Goal: Task Accomplishment & Management: Complete application form

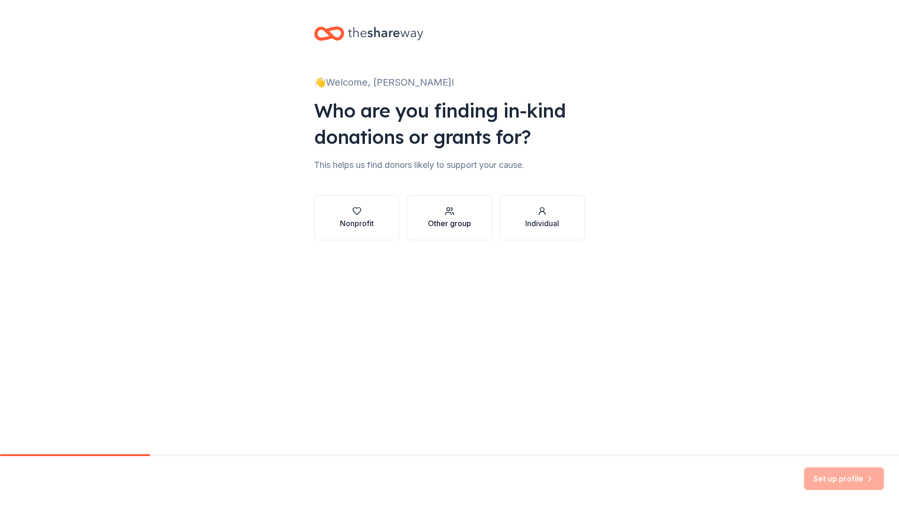
click at [446, 213] on icon "button" at bounding box center [449, 214] width 6 height 2
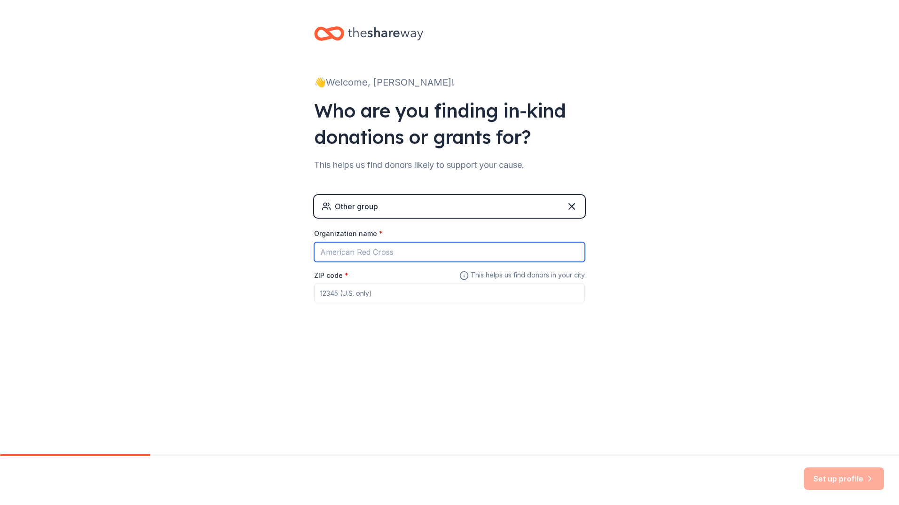
click at [405, 254] on input "Organization name *" at bounding box center [449, 252] width 271 height 20
type input "[GEOGRAPHIC_DATA]"
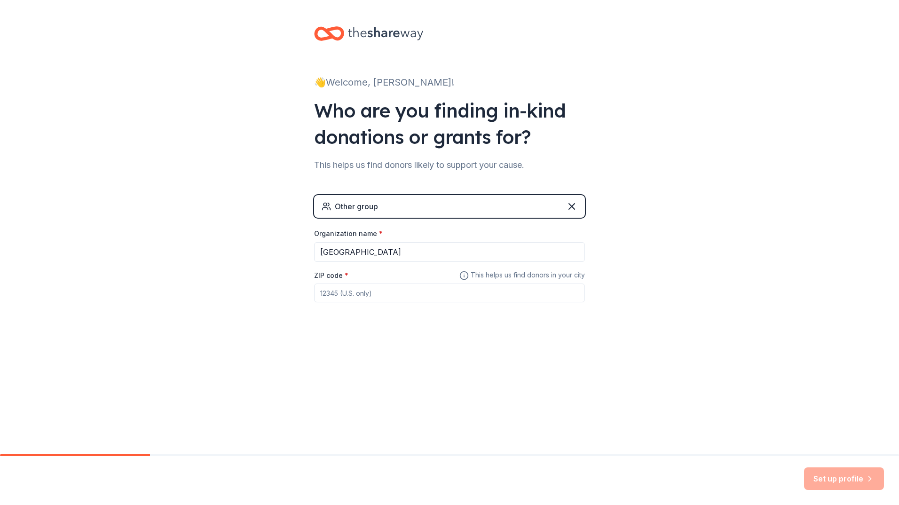
click at [400, 296] on input "ZIP code *" at bounding box center [449, 292] width 271 height 19
type input "25704"
click at [821, 477] on button "Set up profile" at bounding box center [844, 478] width 80 height 23
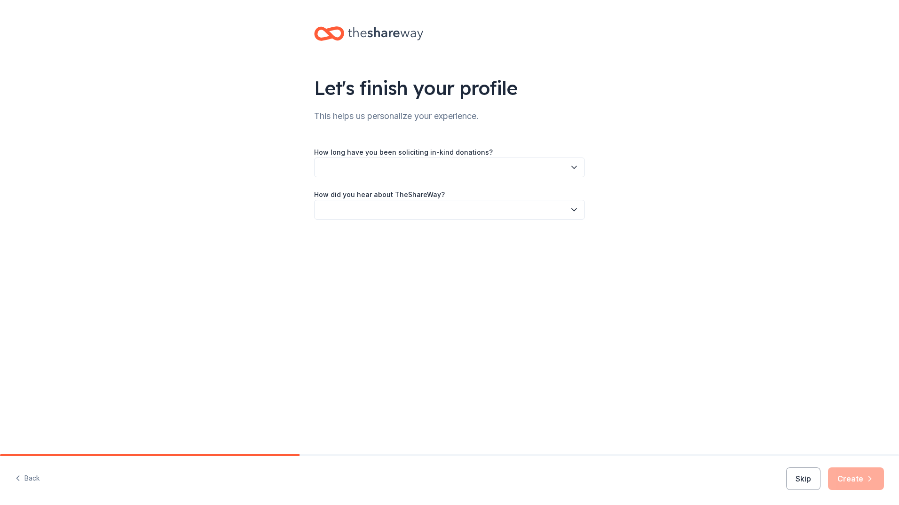
click at [559, 167] on button "button" at bounding box center [449, 167] width 271 height 20
click at [361, 189] on div "This is my first time!" at bounding box center [354, 192] width 60 height 11
click at [435, 210] on button "button" at bounding box center [449, 210] width 271 height 20
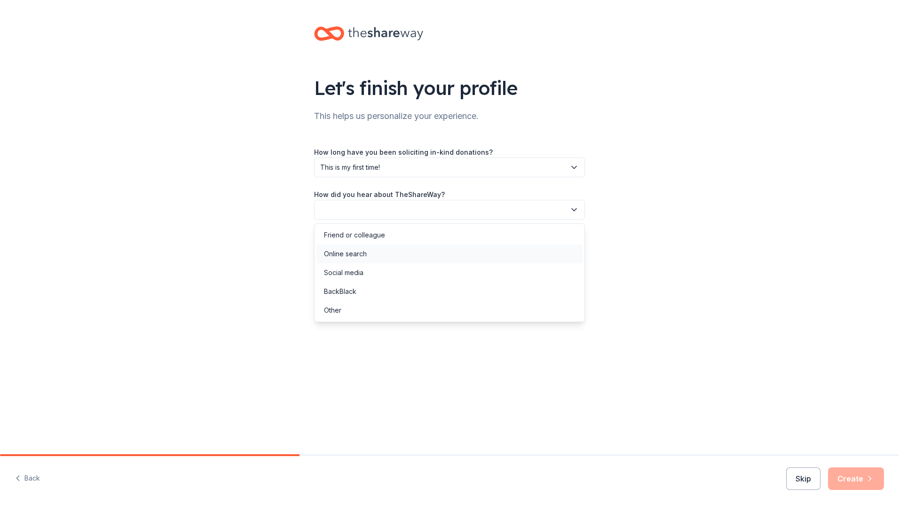
click at [357, 250] on div "Online search" at bounding box center [345, 253] width 43 height 11
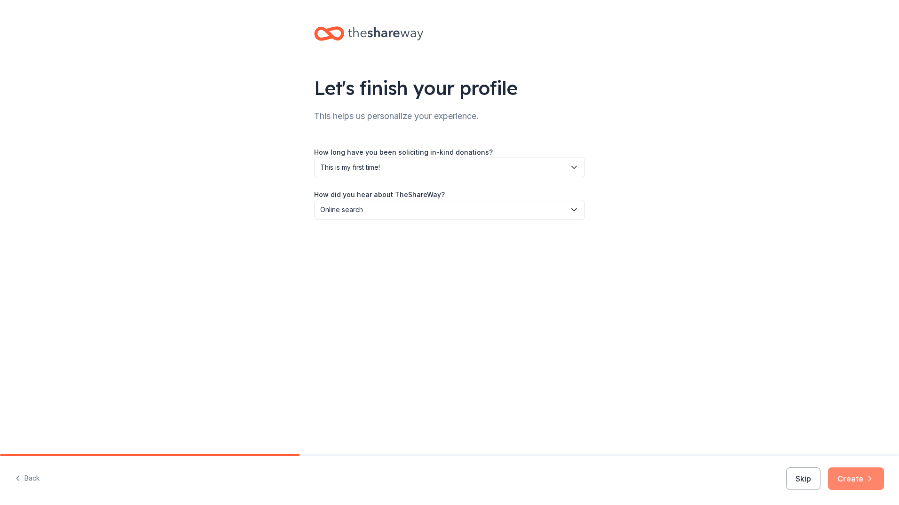
click at [857, 479] on button "Create" at bounding box center [856, 478] width 56 height 23
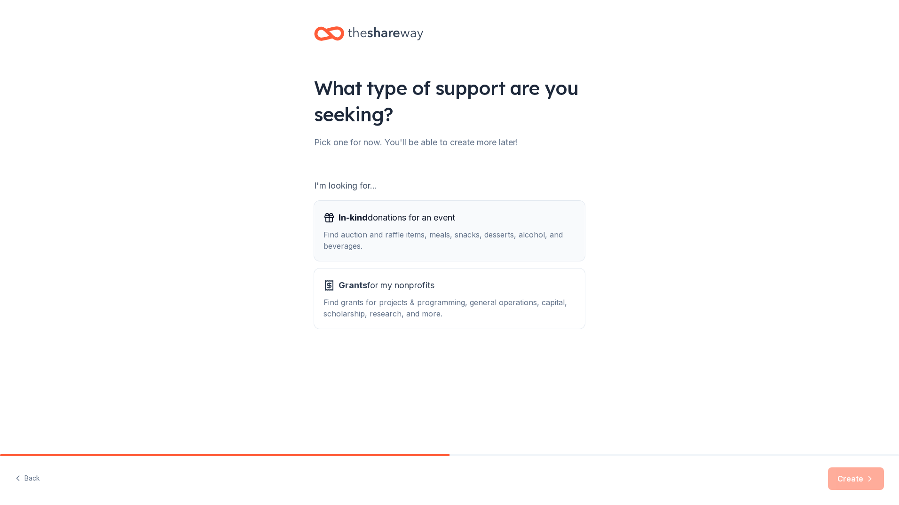
click at [508, 229] on div "Find auction and raffle items, meals, snacks, desserts, alcohol, and beverages." at bounding box center [449, 240] width 252 height 23
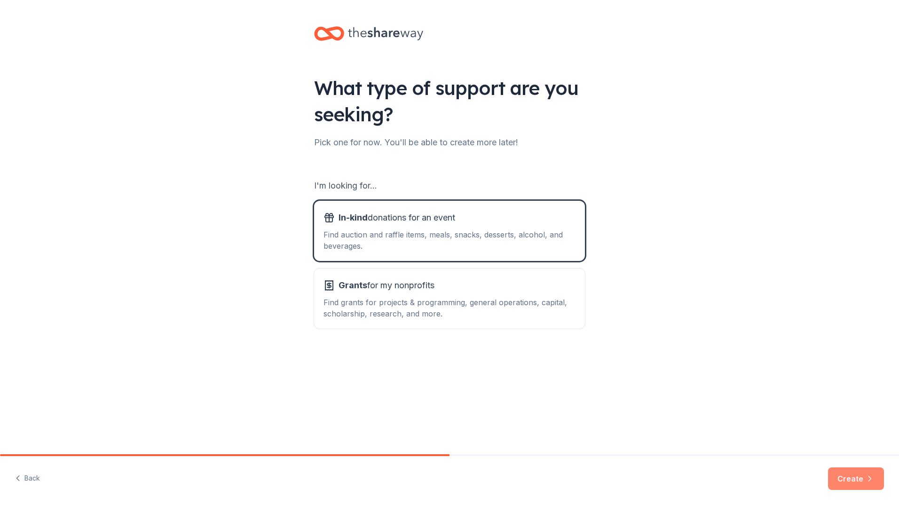
click at [858, 479] on button "Create" at bounding box center [856, 478] width 56 height 23
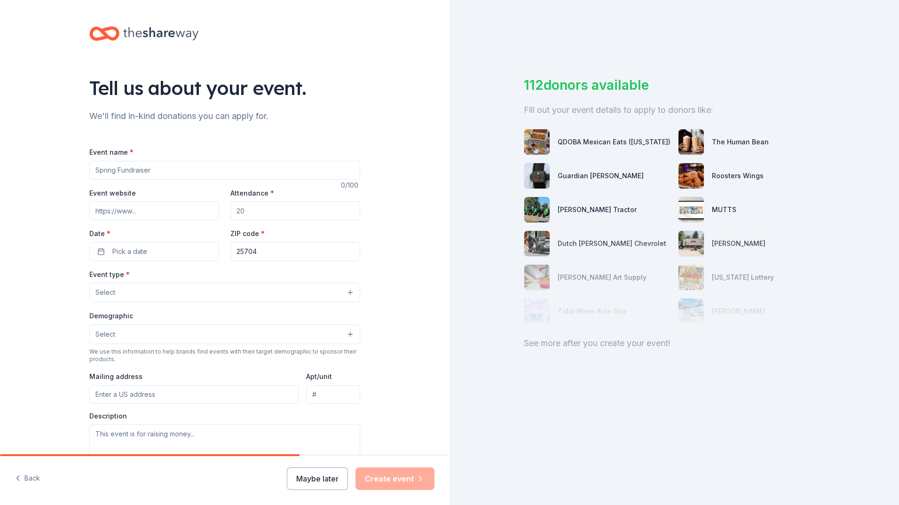
click at [178, 172] on input "Event name *" at bounding box center [224, 170] width 271 height 19
paste input "Teacher & Service Employee of the Month Recognition Program"
type input "Teacher & Service Employee of the Month Recognition Program"
click at [282, 212] on input "Attendance *" at bounding box center [295, 210] width 130 height 19
type input "18"
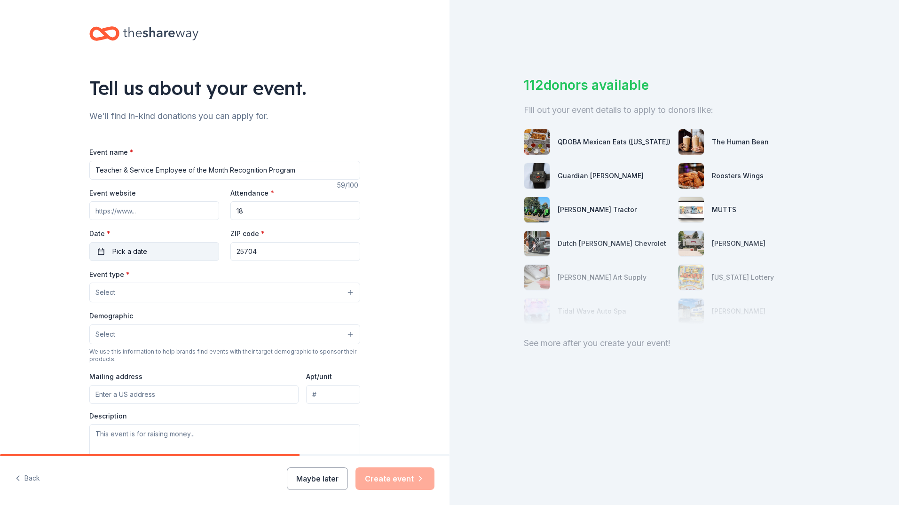
click at [126, 259] on button "Pick a date" at bounding box center [154, 251] width 130 height 19
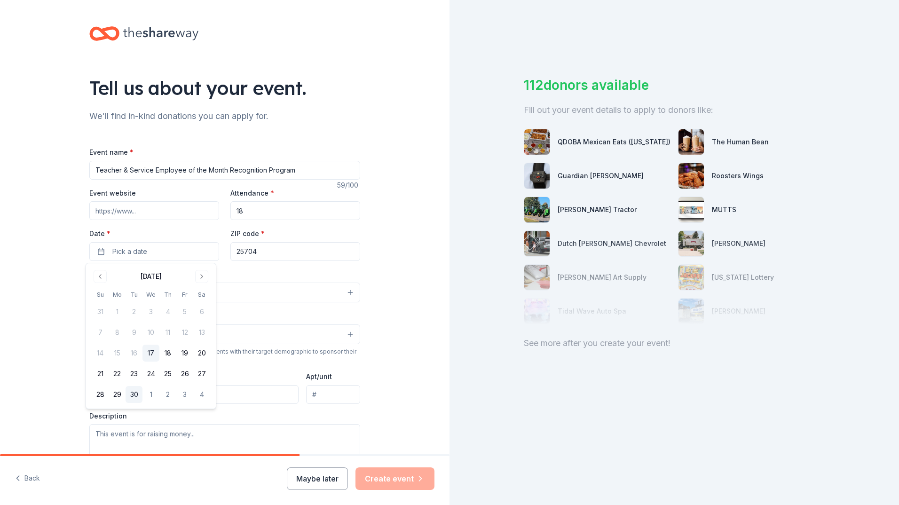
click at [134, 394] on button "30" at bounding box center [134, 394] width 17 height 17
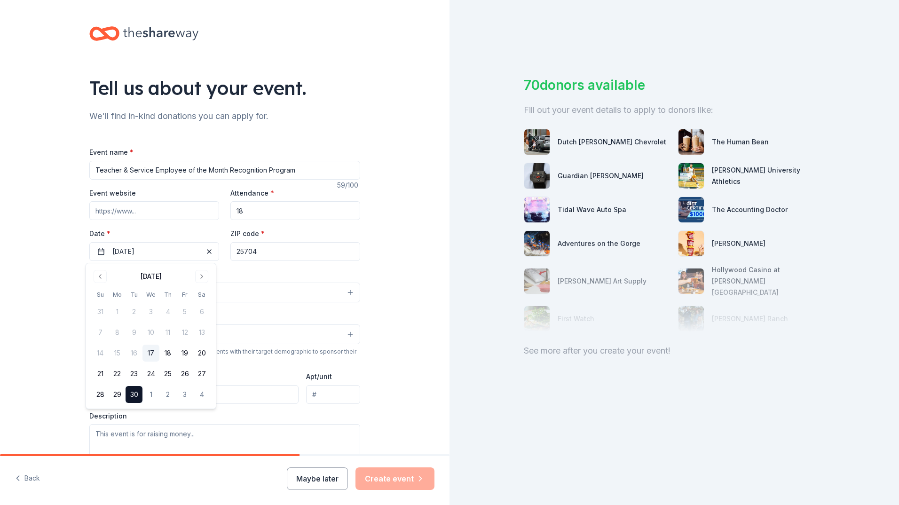
click at [268, 252] on input "25704" at bounding box center [295, 251] width 130 height 19
click at [196, 299] on button "Select" at bounding box center [224, 293] width 271 height 20
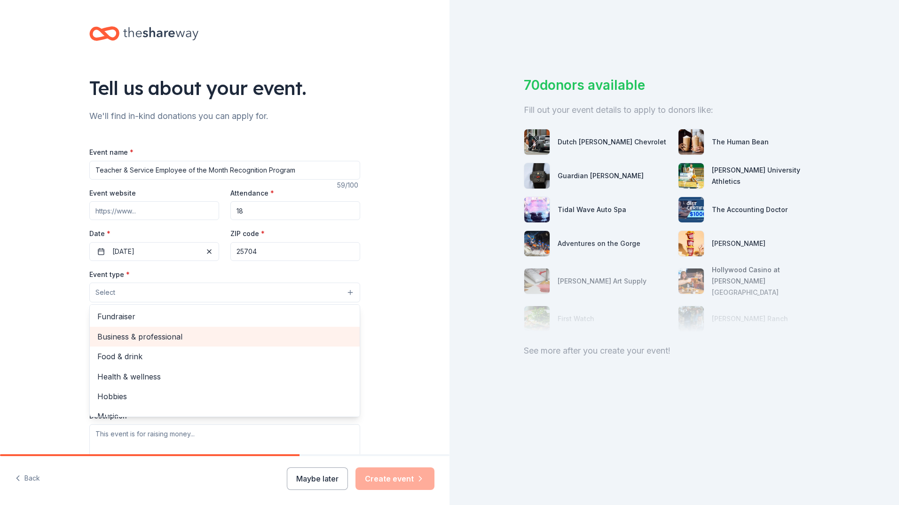
click at [167, 336] on span "Business & professional" at bounding box center [224, 337] width 255 height 12
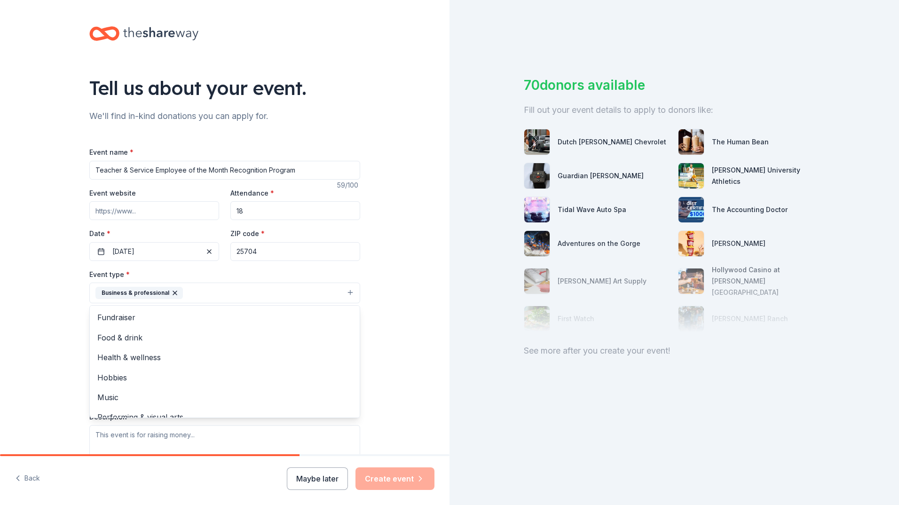
click at [403, 302] on div "Tell us about your event. We'll find in-kind donations you can apply for. Event…" at bounding box center [224, 313] width 449 height 627
click at [109, 335] on span "Select" at bounding box center [105, 335] width 20 height 11
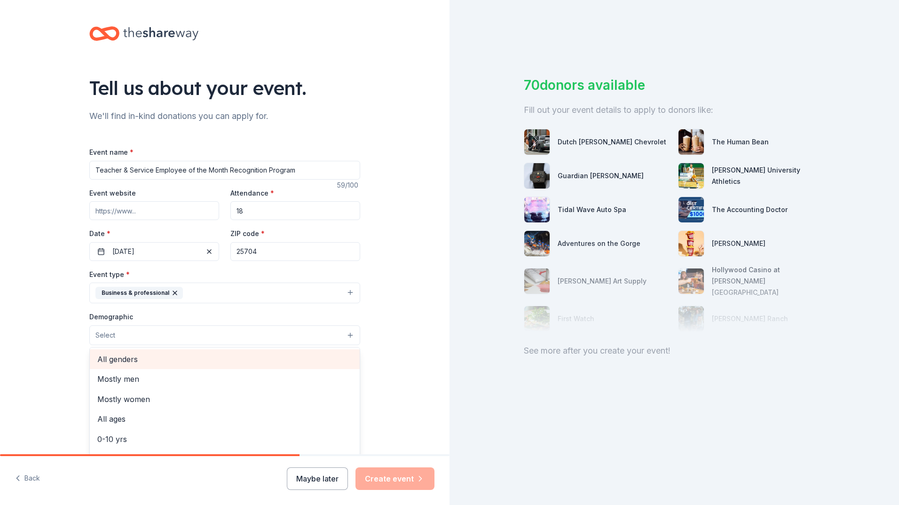
click at [118, 359] on span "All genders" at bounding box center [224, 359] width 255 height 12
click at [391, 373] on div "Tell us about your event. We'll find in-kind donations you can apply for. Event…" at bounding box center [224, 314] width 449 height 628
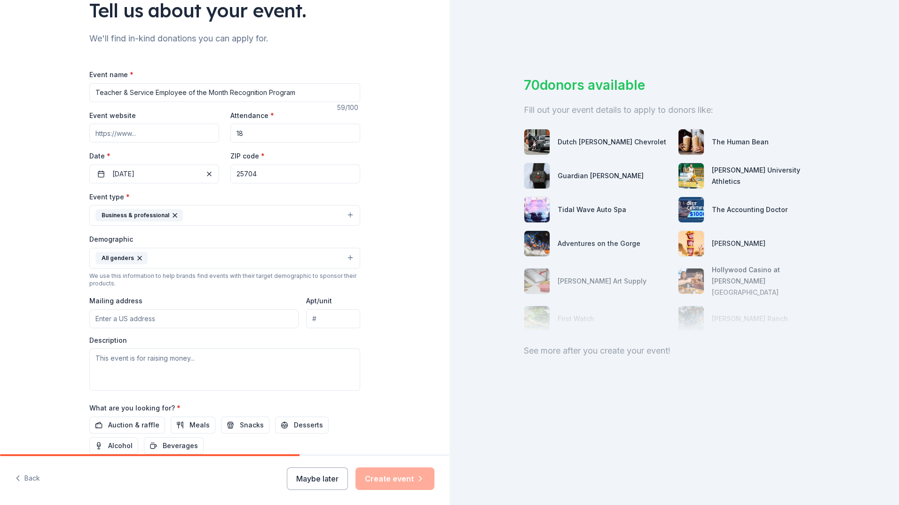
scroll to position [94, 0]
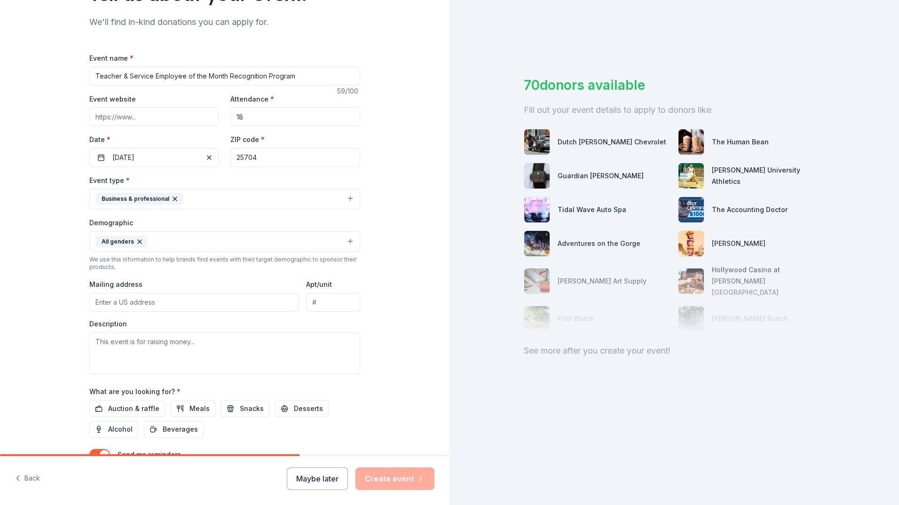
click at [139, 300] on input "Mailing address" at bounding box center [193, 302] width 209 height 19
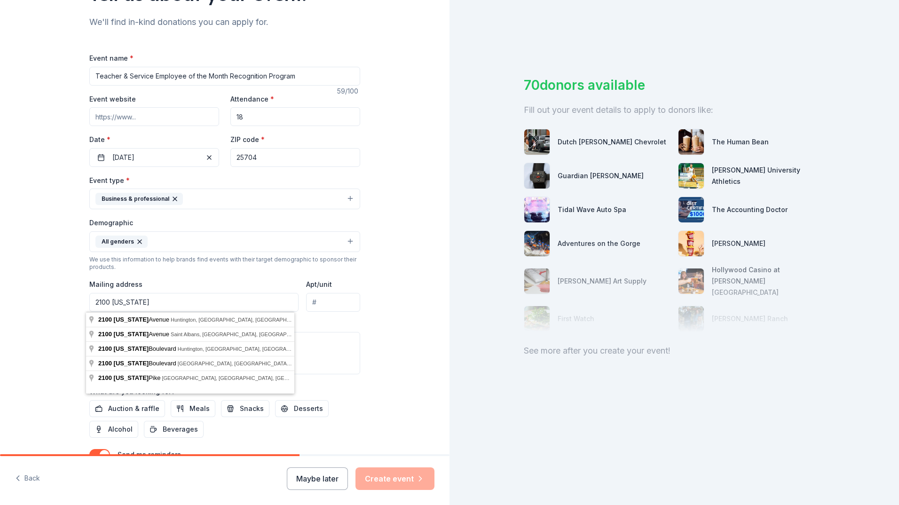
type input "2100 Washington Avenue"
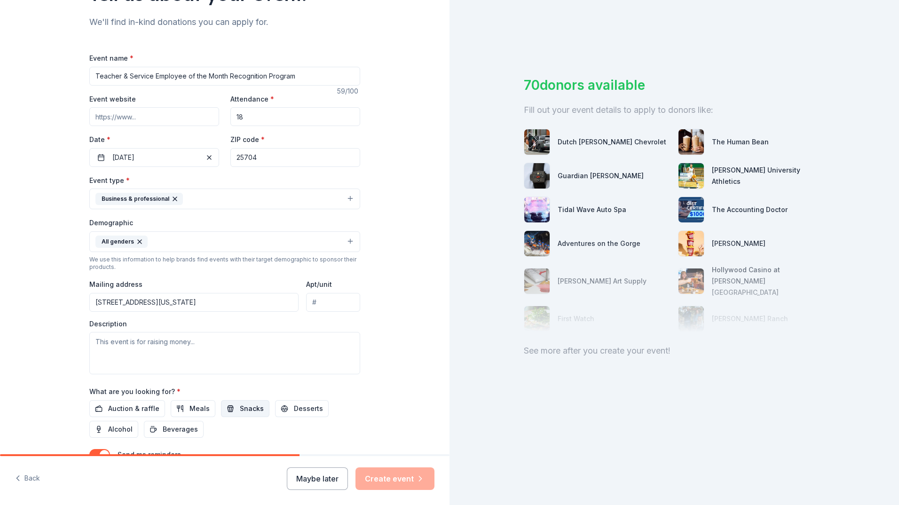
scroll to position [173, 0]
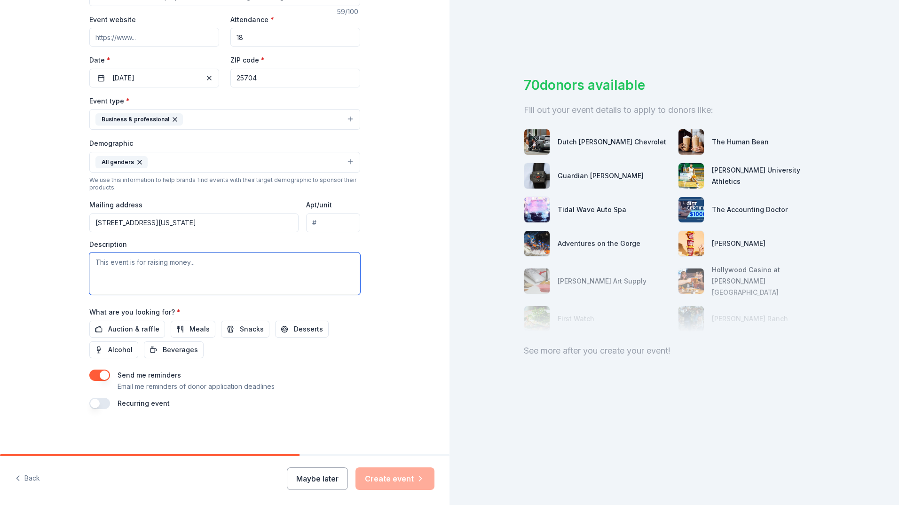
click at [170, 274] on textarea at bounding box center [224, 273] width 271 height 42
paste textarea "My name is Gina Barnett, Assistant Principal at Central City and a member of th…"
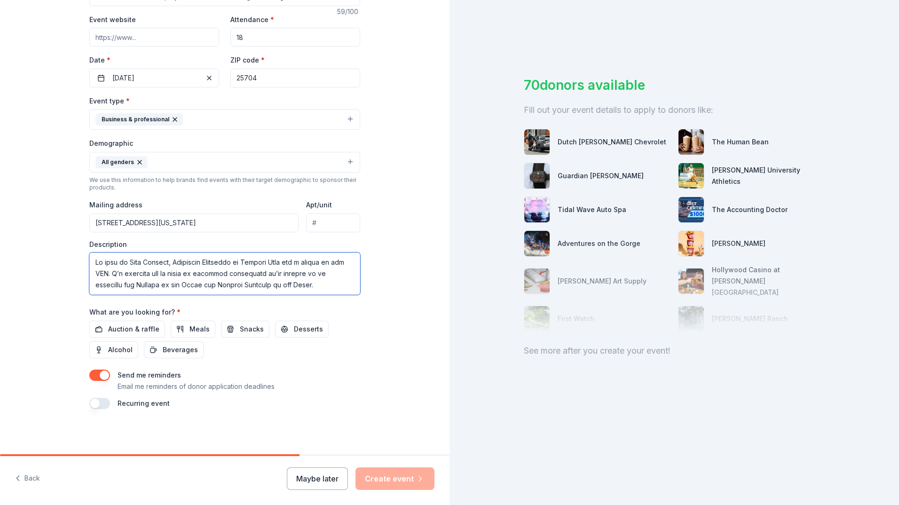
scroll to position [175, 0]
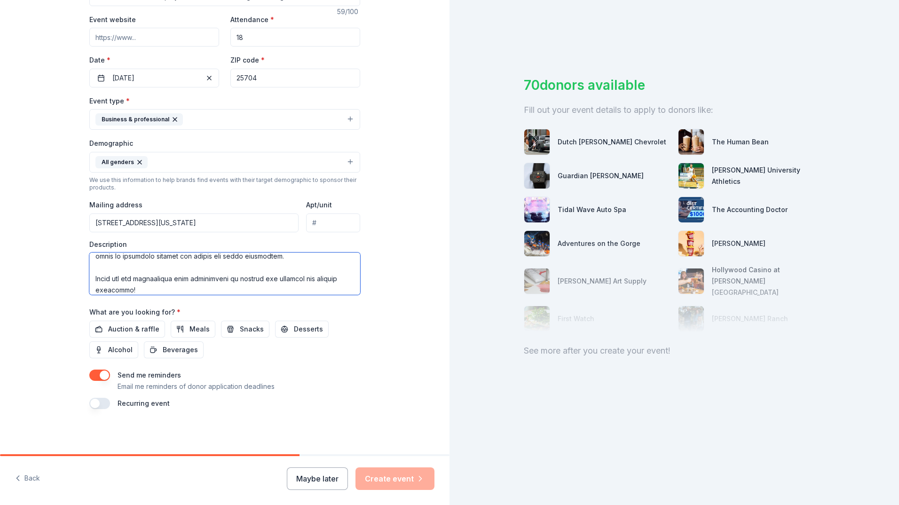
click at [169, 265] on textarea at bounding box center [224, 273] width 271 height 42
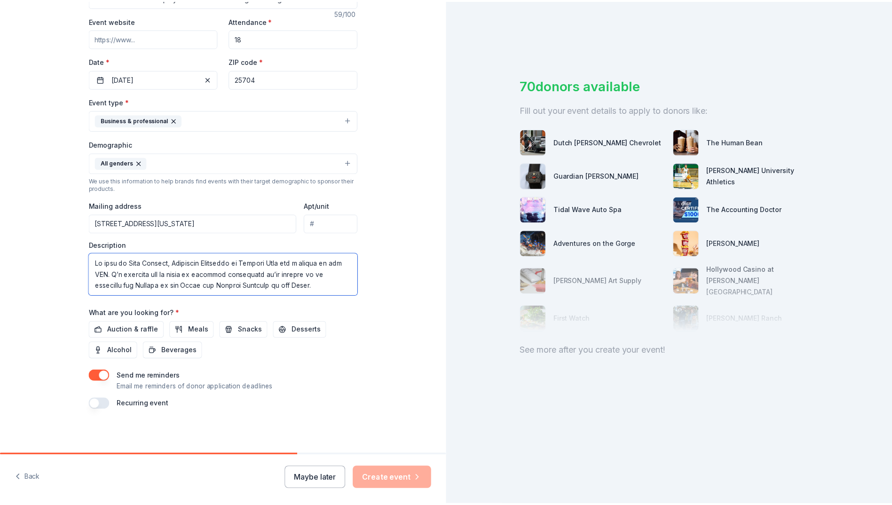
scroll to position [173, 0]
type textarea "My name is Gina Barnett, Assistant Principal at Central City and a member of th…"
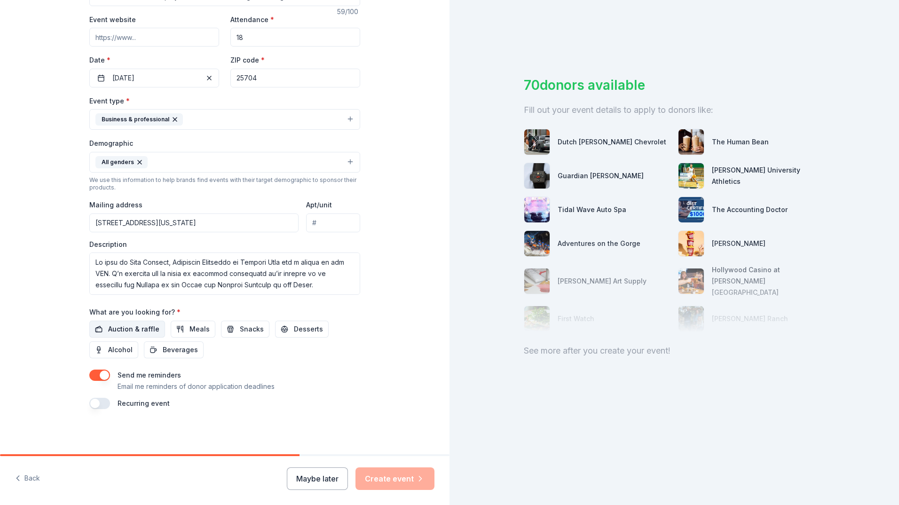
click at [126, 332] on span "Auction & raffle" at bounding box center [133, 328] width 51 height 11
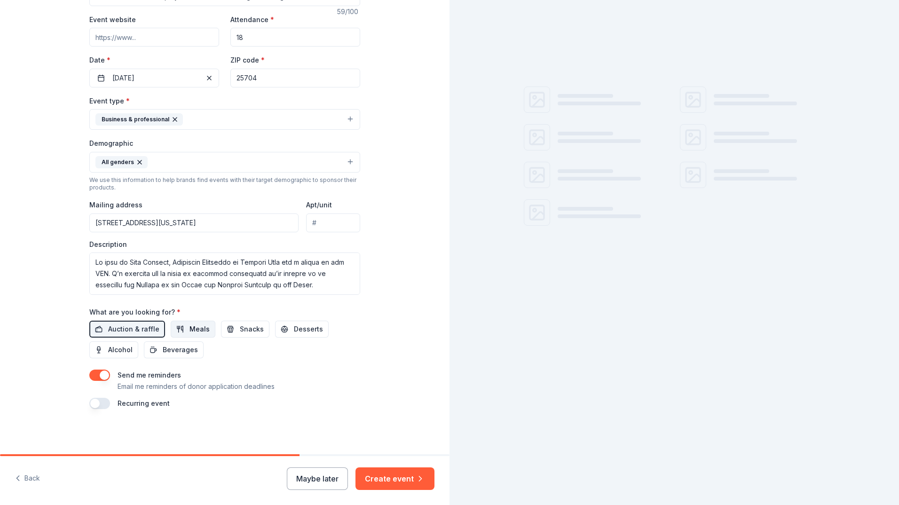
click at [181, 331] on button "Meals" at bounding box center [193, 329] width 45 height 17
click at [184, 352] on span "Beverages" at bounding box center [180, 349] width 35 height 11
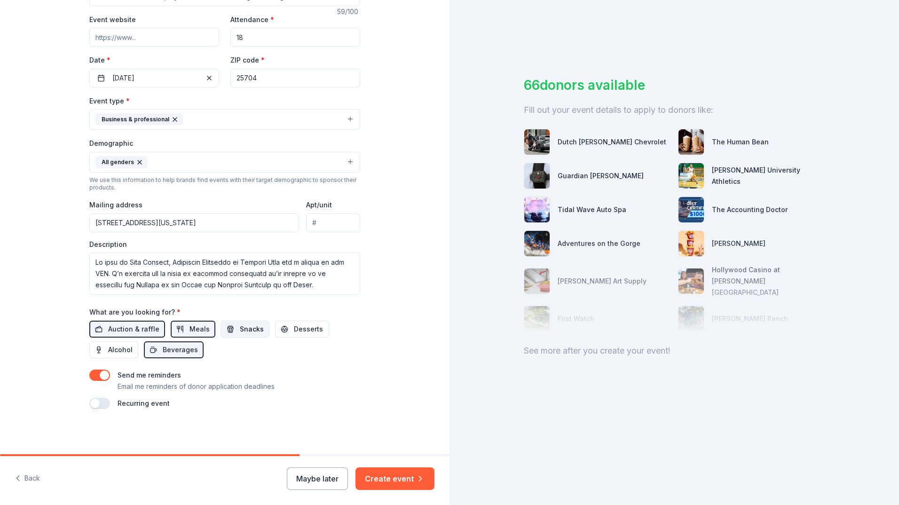
click at [248, 331] on span "Snacks" at bounding box center [252, 328] width 24 height 11
click at [399, 480] on button "Create event" at bounding box center [394, 478] width 79 height 23
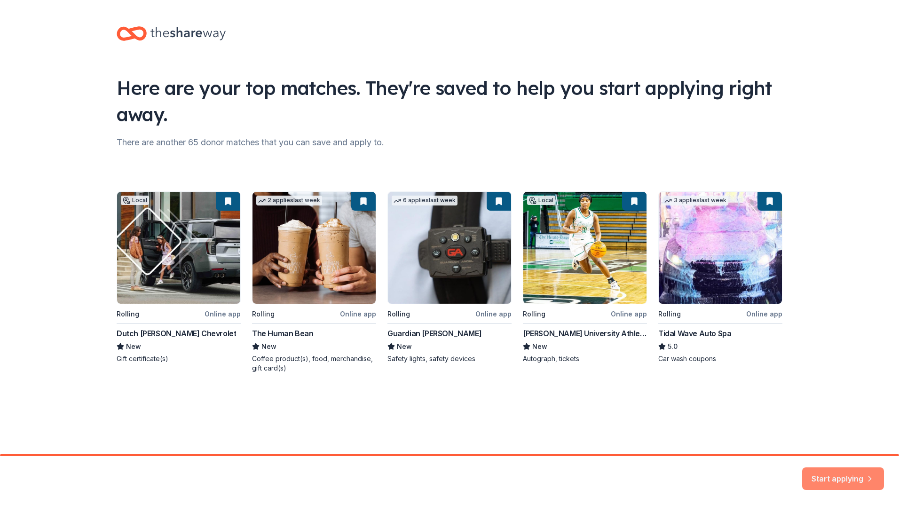
click at [848, 477] on button "Start applying" at bounding box center [843, 473] width 82 height 23
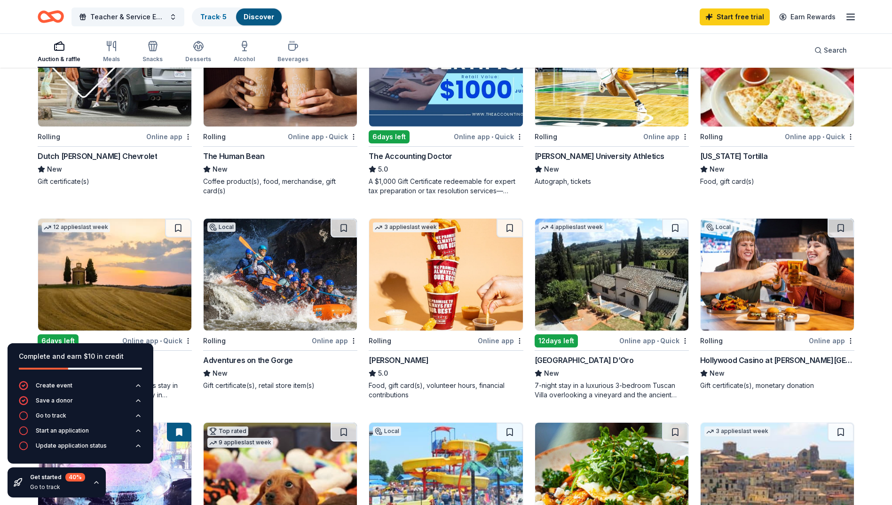
scroll to position [188, 0]
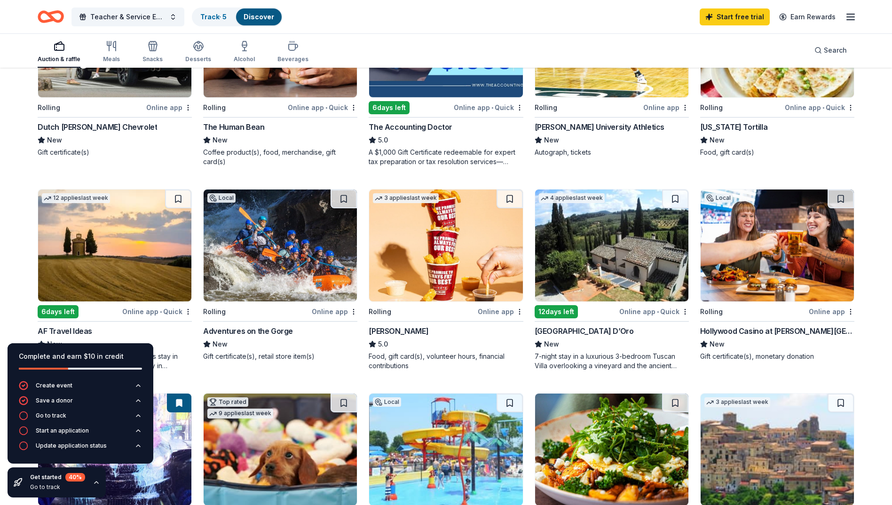
click at [446, 256] on img at bounding box center [445, 245] width 153 height 112
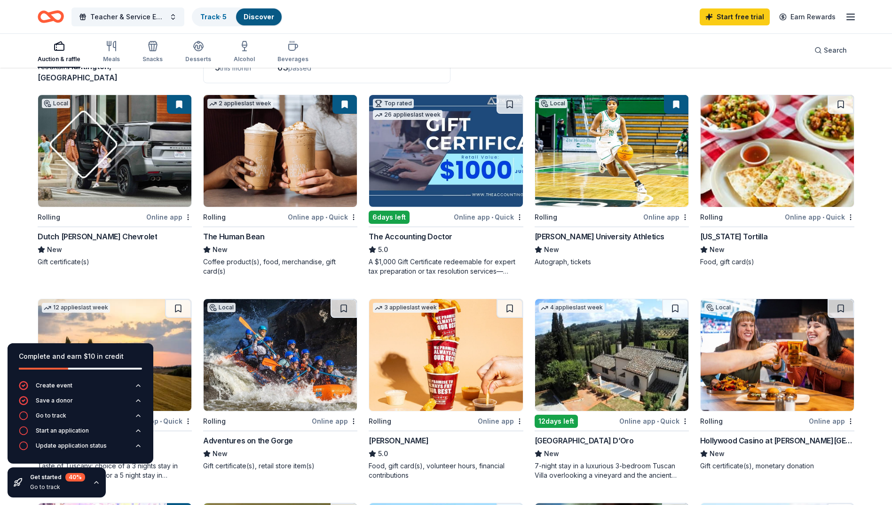
scroll to position [62, 0]
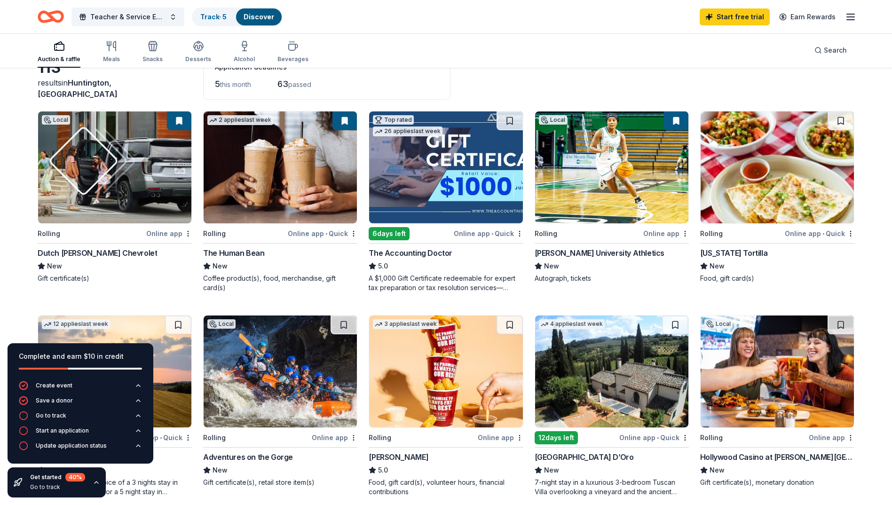
click at [315, 210] on img at bounding box center [280, 167] width 153 height 112
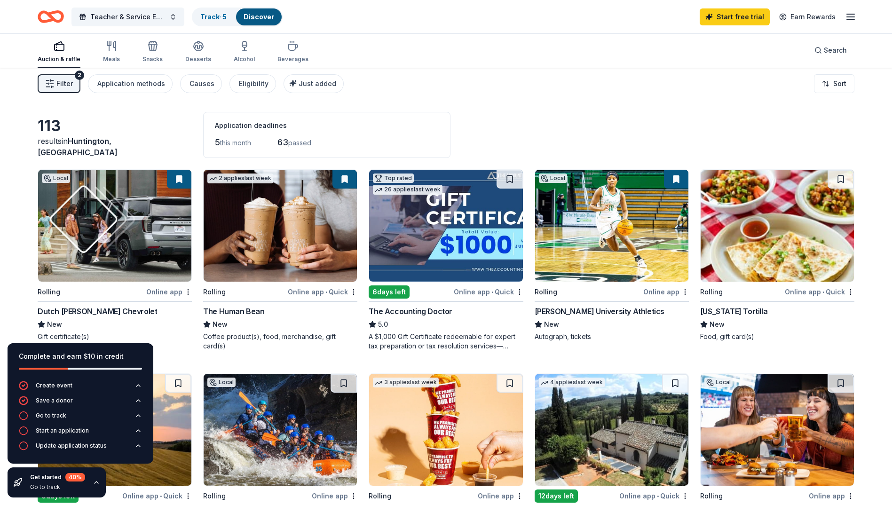
scroll to position [0, 0]
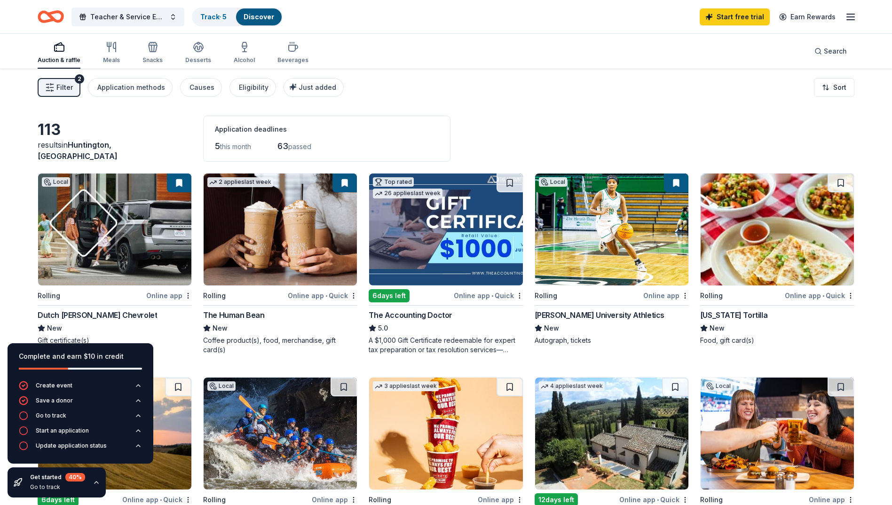
click at [217, 145] on span "5" at bounding box center [217, 146] width 5 height 10
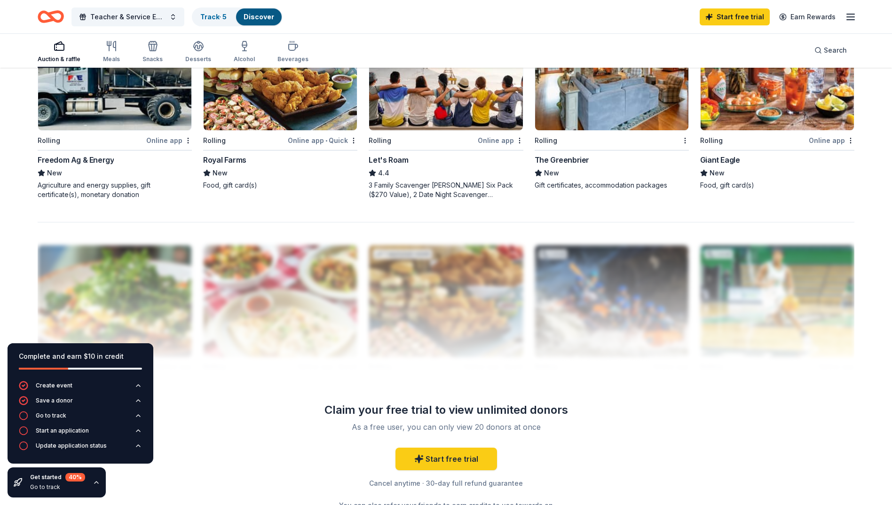
scroll to position [673, 0]
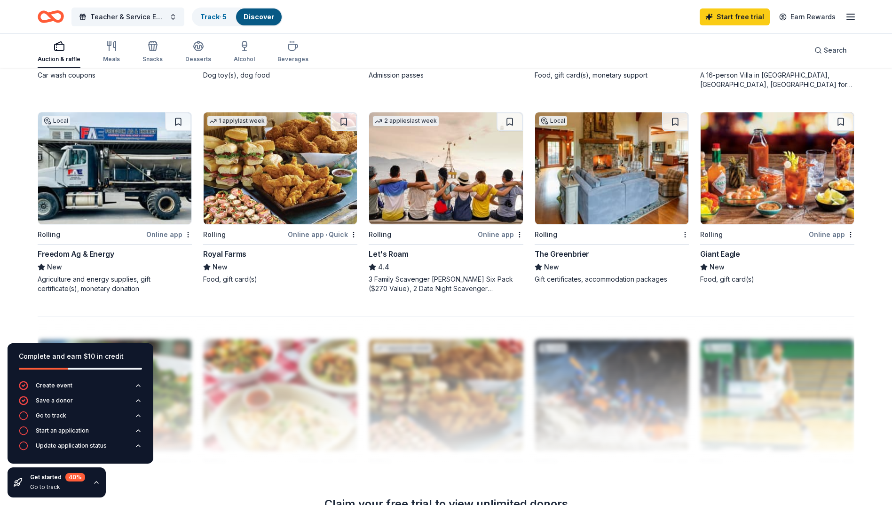
click at [604, 183] on img at bounding box center [611, 168] width 153 height 112
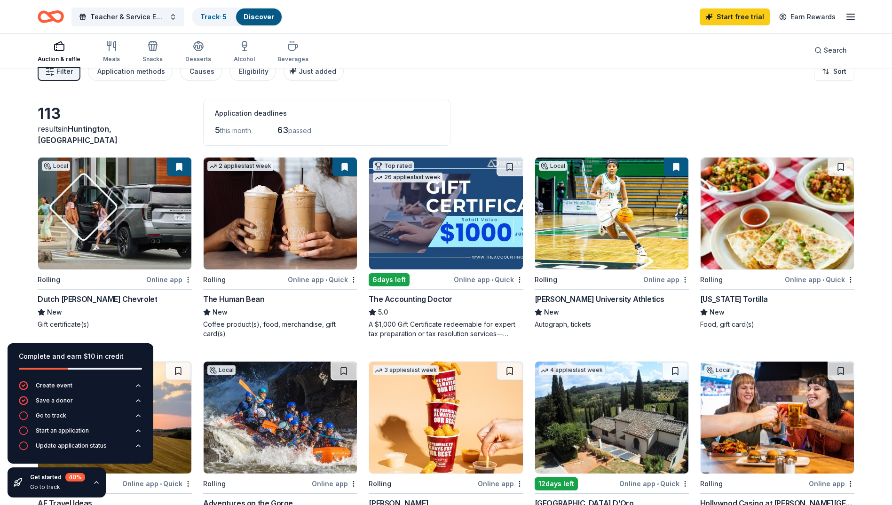
scroll to position [15, 0]
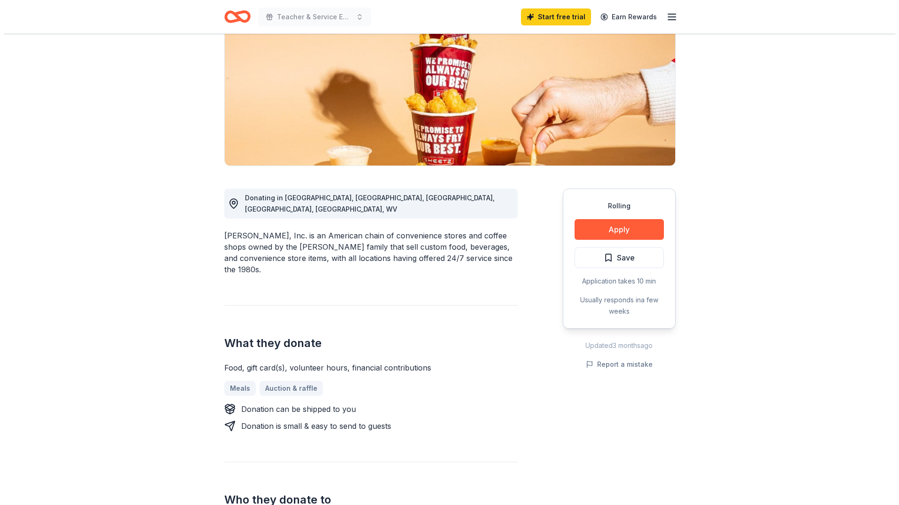
scroll to position [94, 0]
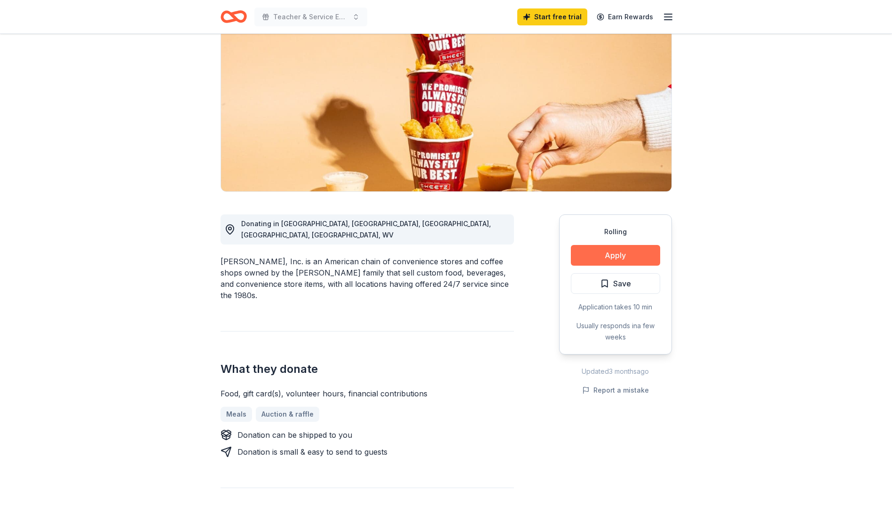
click at [633, 254] on button "Apply" at bounding box center [615, 255] width 89 height 21
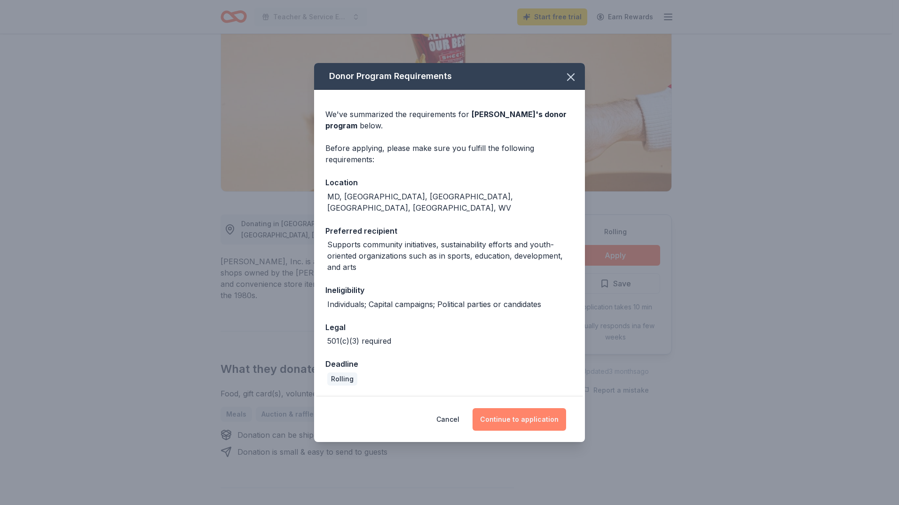
click at [555, 413] on button "Continue to application" at bounding box center [519, 419] width 94 height 23
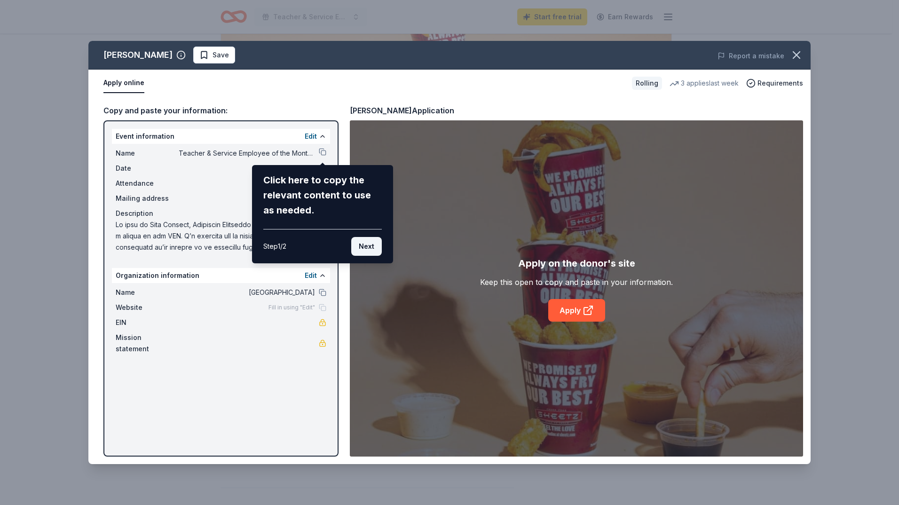
click at [360, 249] on button "Next" at bounding box center [366, 246] width 31 height 19
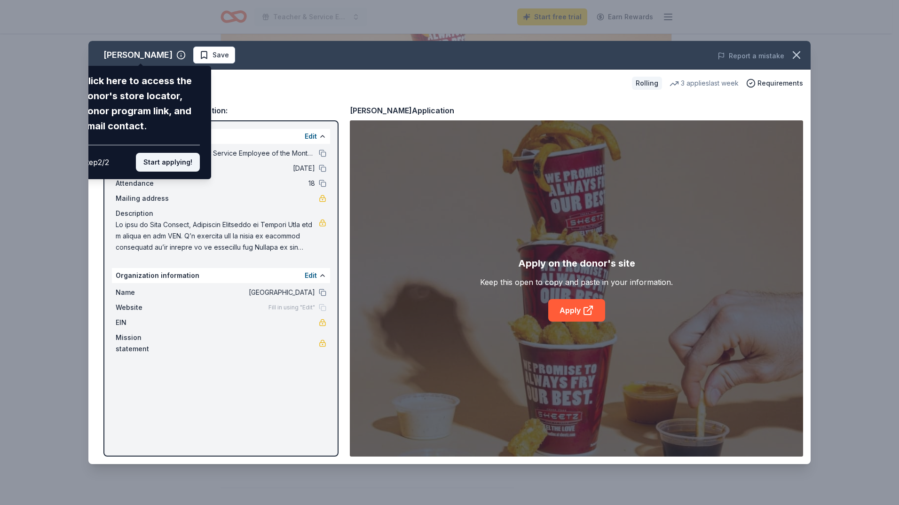
click at [185, 165] on button "Start applying!" at bounding box center [168, 162] width 64 height 19
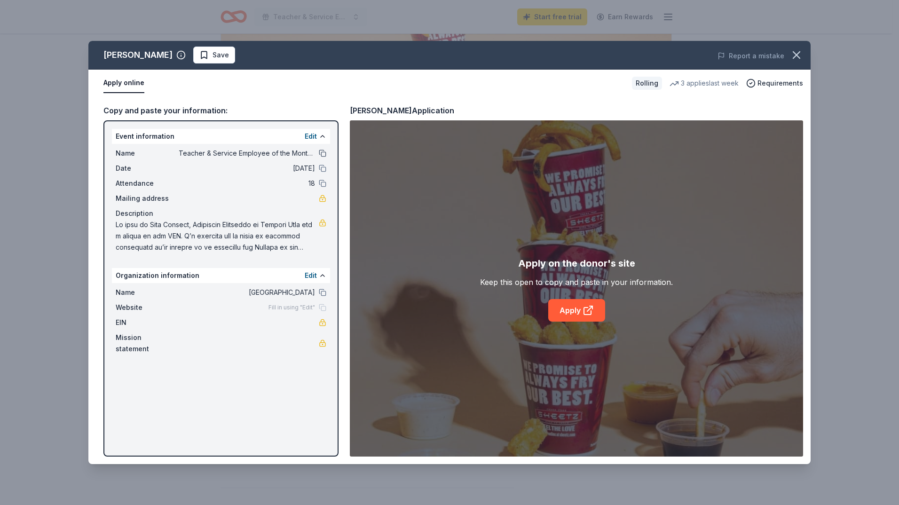
click at [323, 152] on button at bounding box center [323, 154] width 8 height 8
click at [582, 309] on link "Apply" at bounding box center [576, 310] width 57 height 23
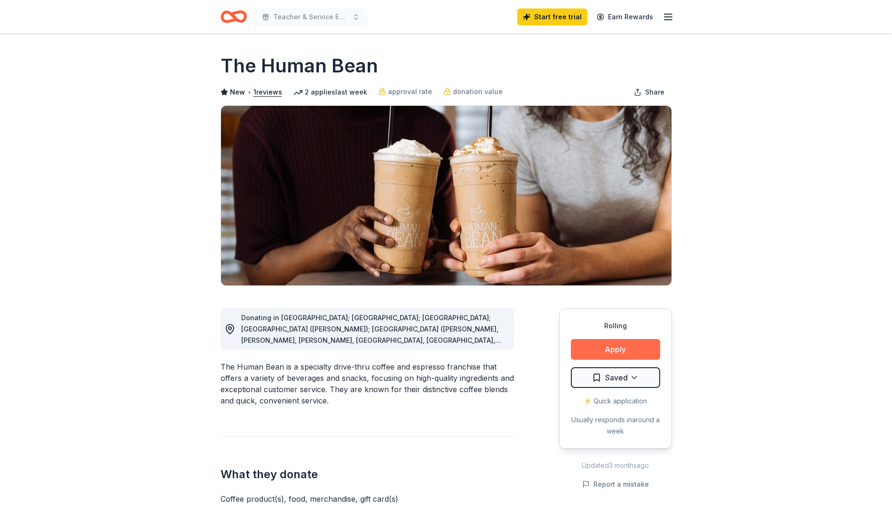
click at [631, 349] on button "Apply" at bounding box center [615, 349] width 89 height 21
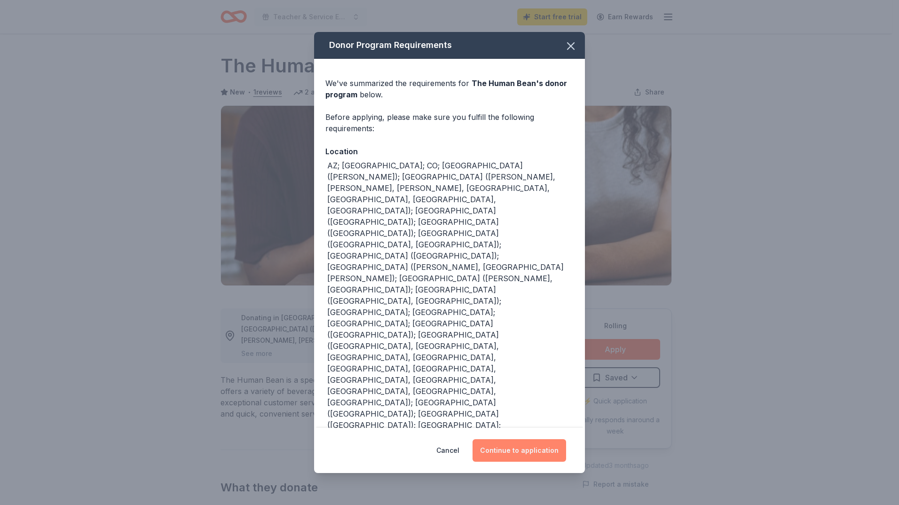
click at [552, 439] on button "Continue to application" at bounding box center [519, 450] width 94 height 23
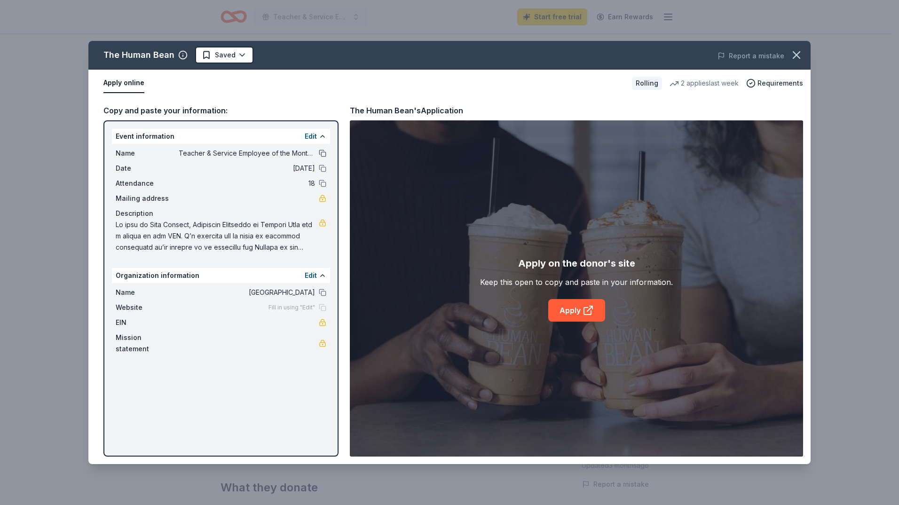
click at [321, 152] on button at bounding box center [323, 154] width 8 height 8
click at [589, 311] on icon at bounding box center [588, 310] width 11 height 11
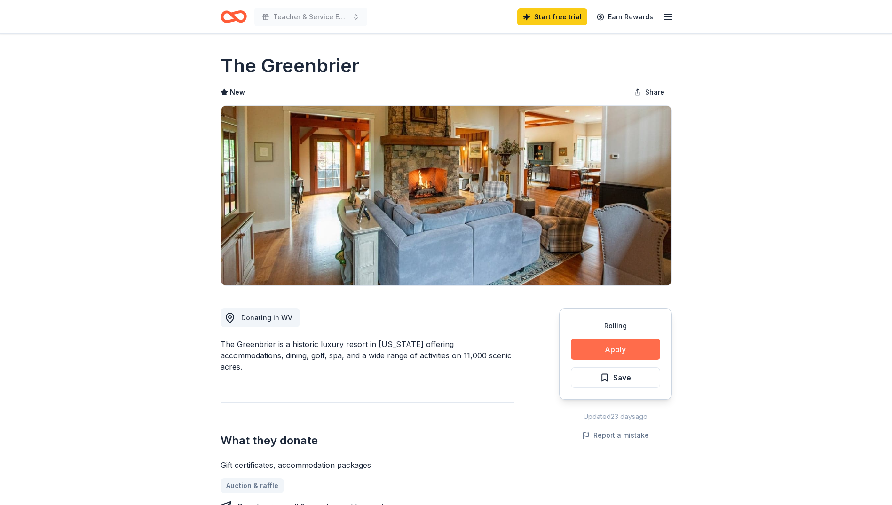
click at [617, 349] on button "Apply" at bounding box center [615, 349] width 89 height 21
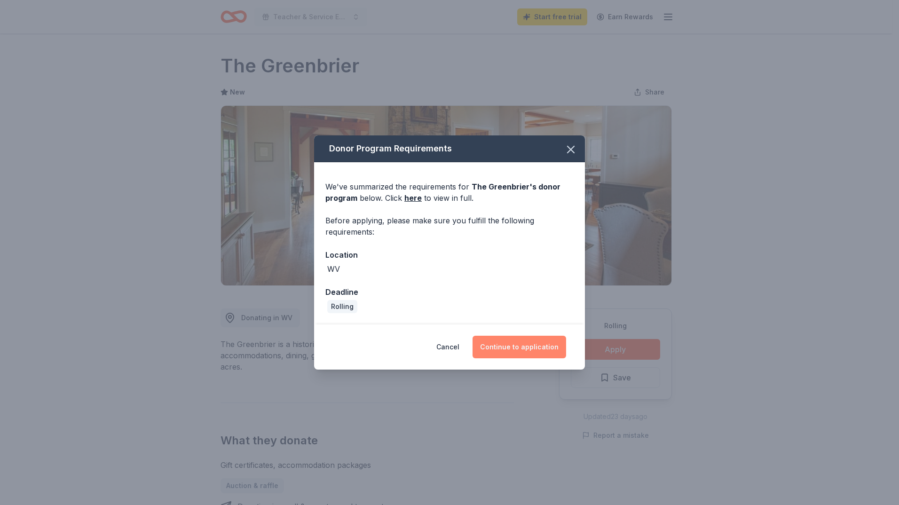
click at [536, 350] on button "Continue to application" at bounding box center [519, 347] width 94 height 23
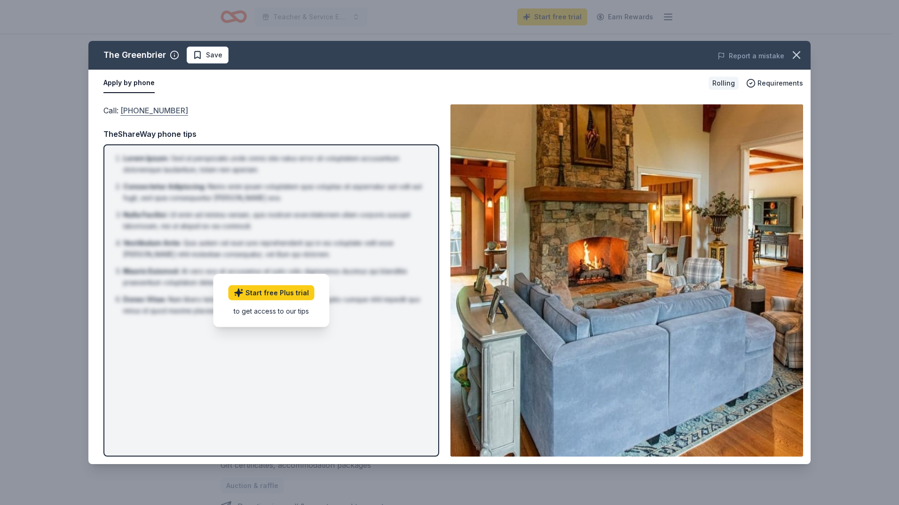
drag, startPoint x: 186, startPoint y: 113, endPoint x: 121, endPoint y: 112, distance: 64.4
click at [121, 112] on div "Call : (304) 536-4942" at bounding box center [271, 110] width 336 height 12
drag, startPoint x: 152, startPoint y: 112, endPoint x: 340, endPoint y: 104, distance: 188.7
click at [340, 104] on div "Call : (304) 536-4942" at bounding box center [271, 110] width 336 height 12
click at [801, 54] on icon "button" at bounding box center [796, 54] width 13 height 13
